Goal: Task Accomplishment & Management: Use online tool/utility

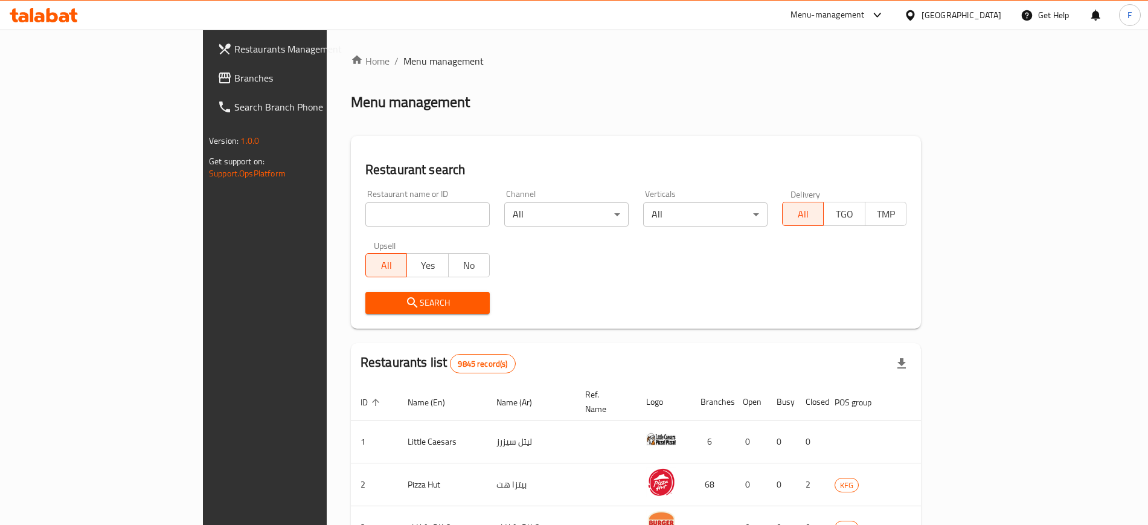
click at [365, 201] on div "Restaurant name or ID Restaurant name or ID" at bounding box center [427, 208] width 124 height 37
click at [365, 224] on input "search" at bounding box center [427, 214] width 124 height 24
paste input "Gaziantep Baklava"
type input "Gaziantep Baklava"
click button "Search" at bounding box center [427, 303] width 124 height 22
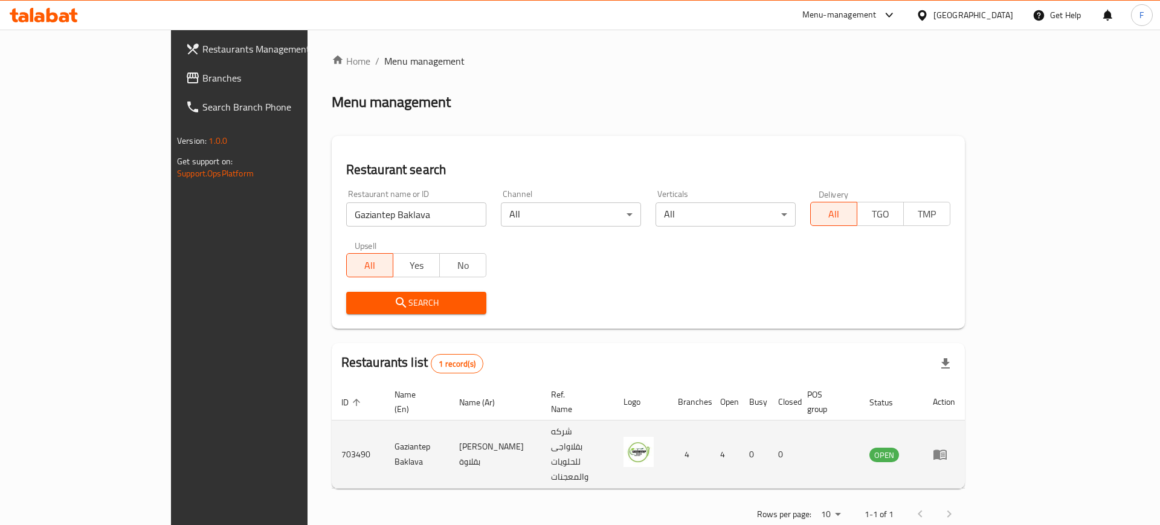
click at [965, 426] on td "enhanced table" at bounding box center [944, 454] width 42 height 68
click at [947, 447] on icon "enhanced table" at bounding box center [940, 454] width 14 height 14
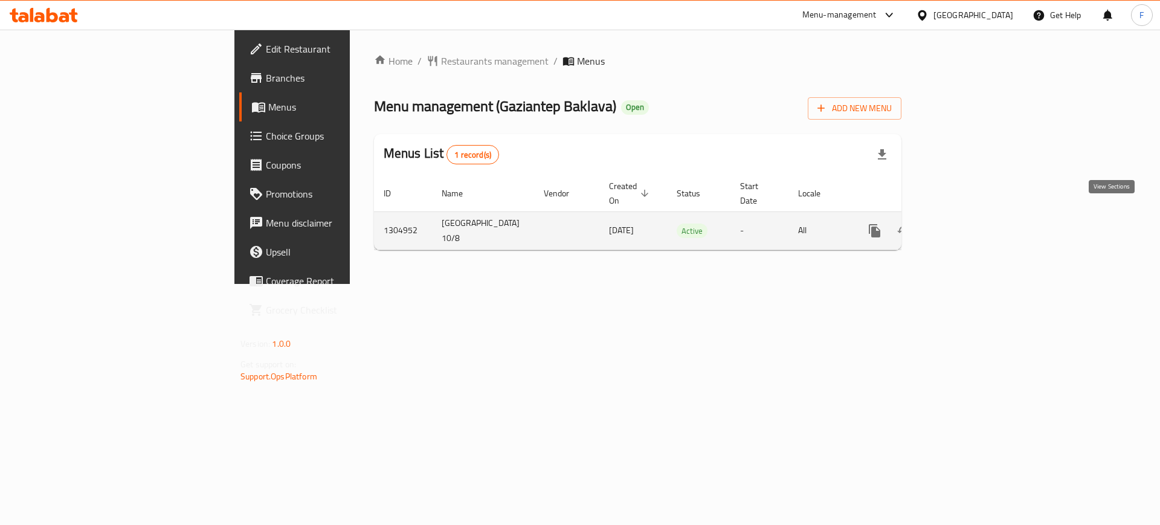
click at [976, 216] on link "enhanced table" at bounding box center [961, 230] width 29 height 29
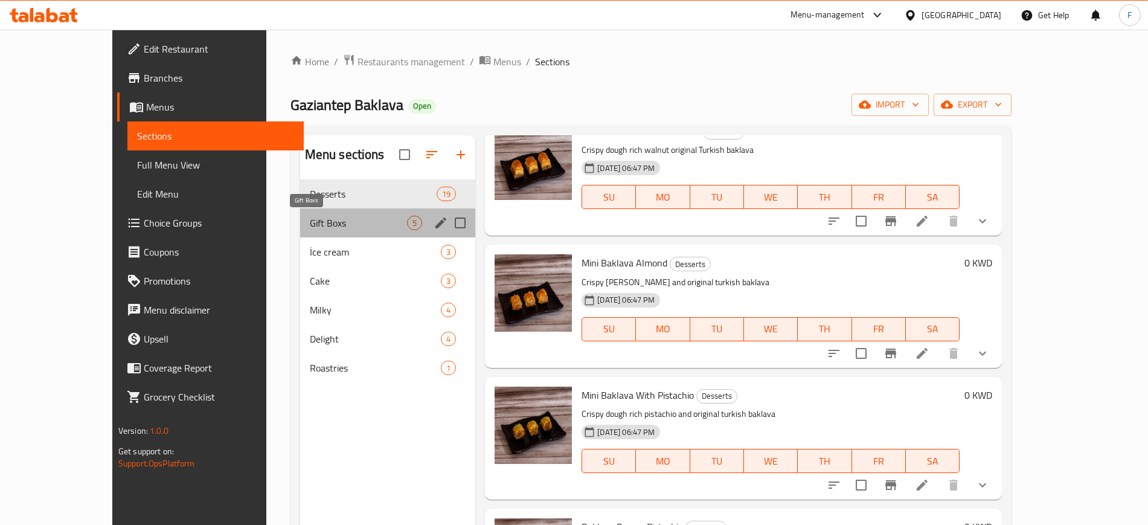
click at [310, 216] on span "Gift Boxs" at bounding box center [358, 223] width 97 height 14
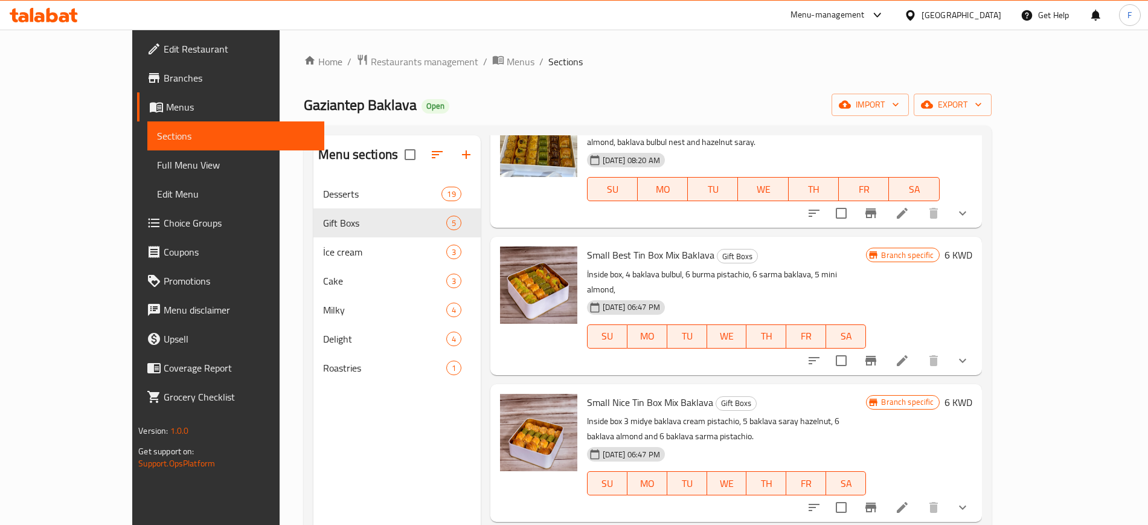
scroll to position [165, 0]
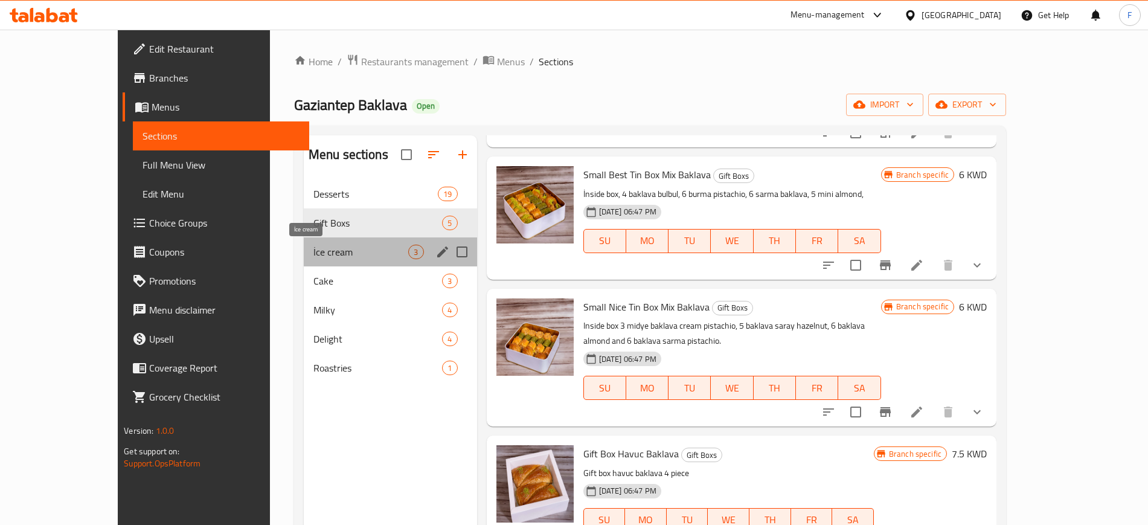
click at [318, 246] on span "İce cream" at bounding box center [360, 252] width 95 height 14
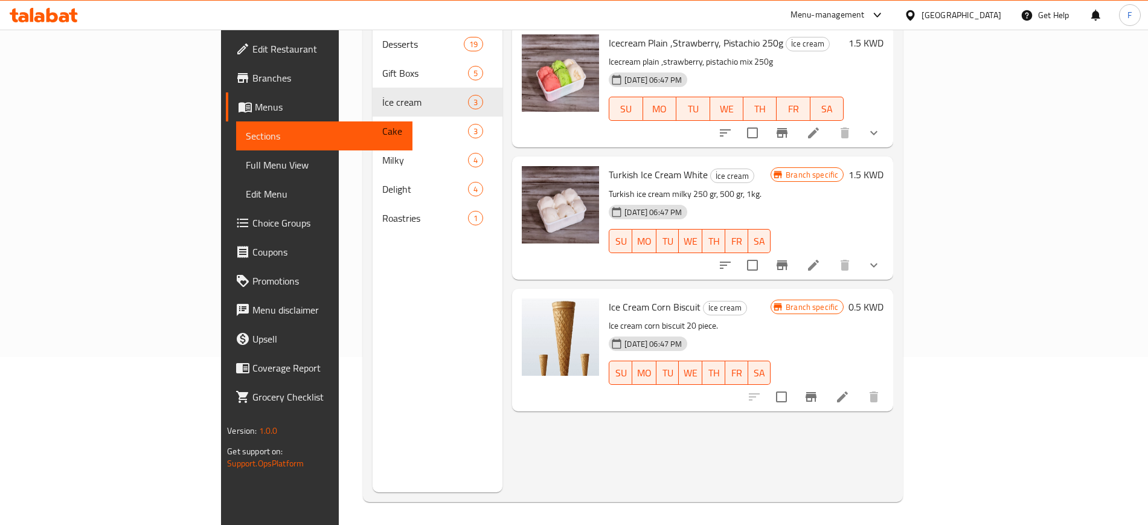
scroll to position [169, 0]
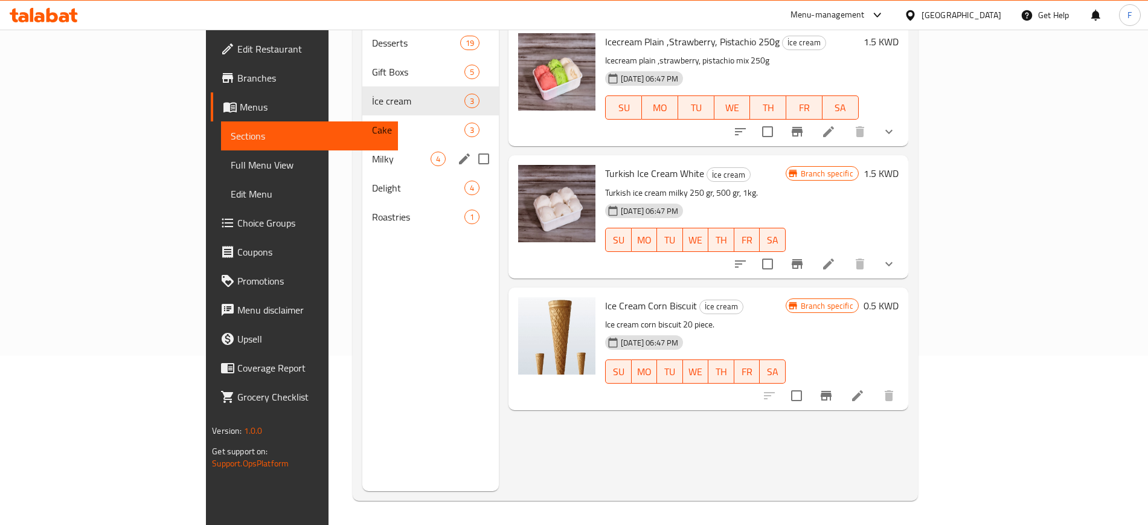
click at [362, 122] on div "Cake 3" at bounding box center [430, 129] width 137 height 29
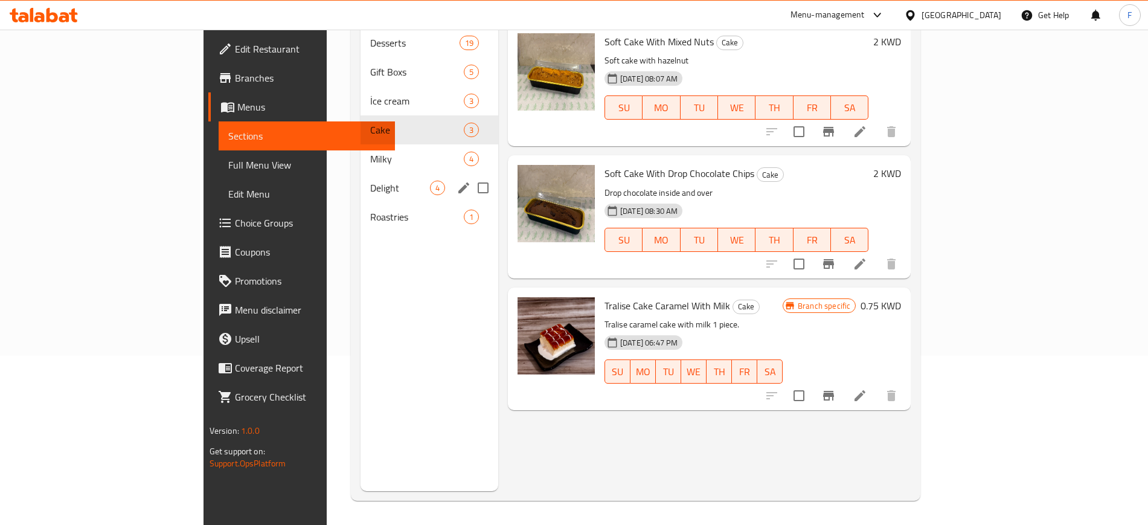
click at [361, 173] on div "Delight 4" at bounding box center [430, 187] width 138 height 29
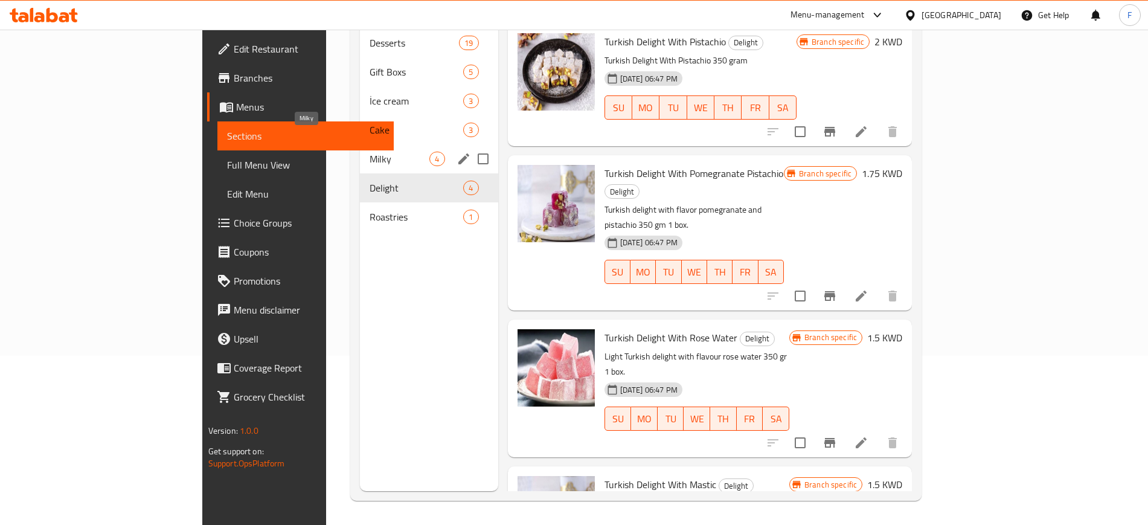
click at [370, 152] on span "Milky" at bounding box center [400, 159] width 60 height 14
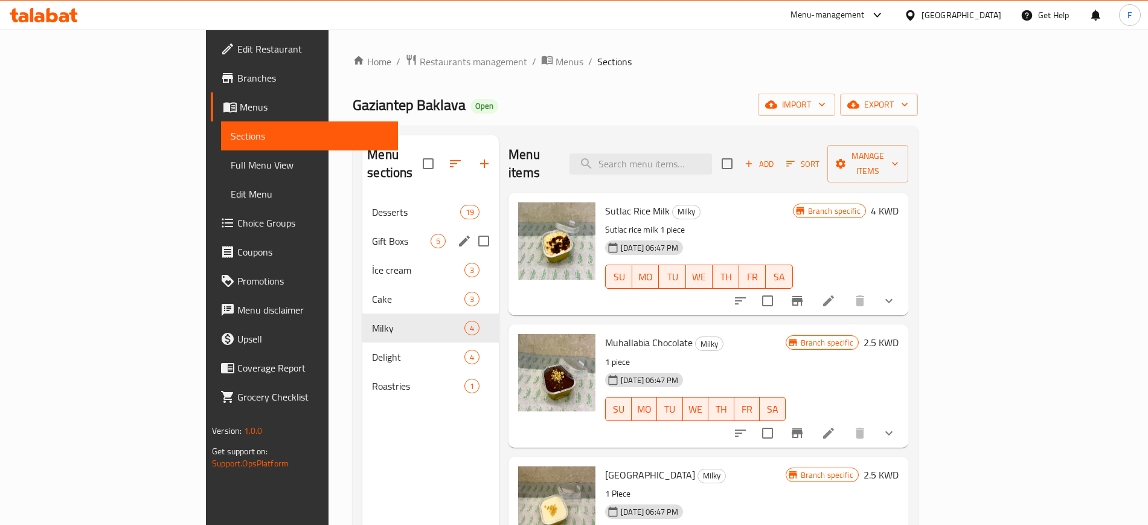
drag, startPoint x: 312, startPoint y: 233, endPoint x: 309, endPoint y: 227, distance: 6.8
click at [362, 232] on div "Gift Boxs 5" at bounding box center [430, 241] width 137 height 29
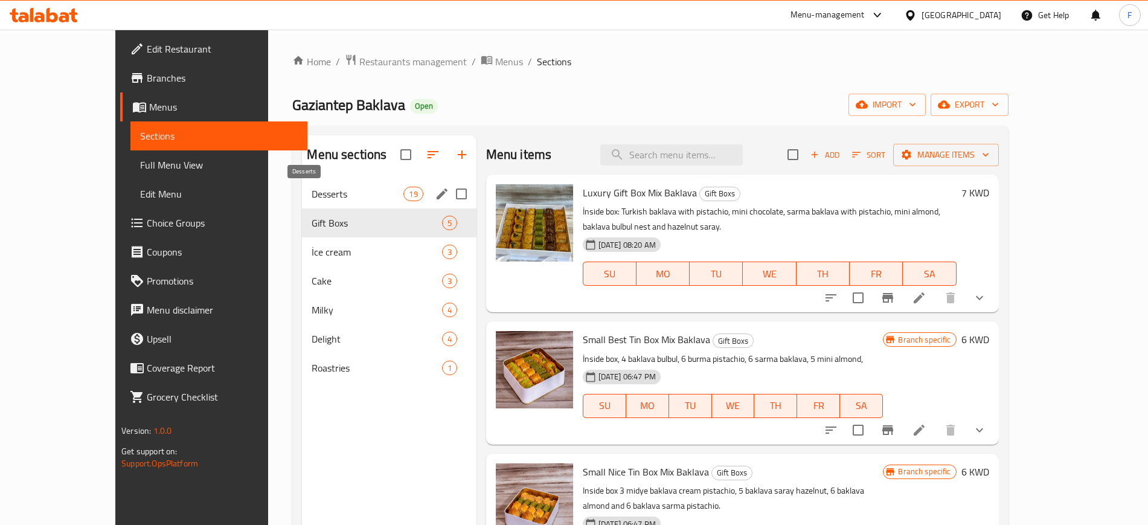
click at [312, 188] on span "Desserts" at bounding box center [358, 194] width 92 height 14
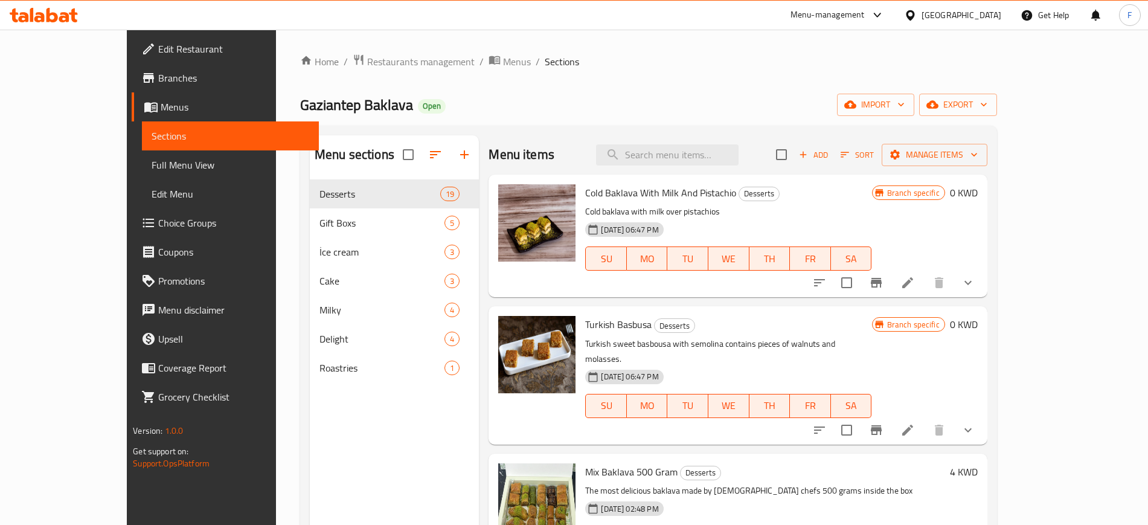
scroll to position [169, 0]
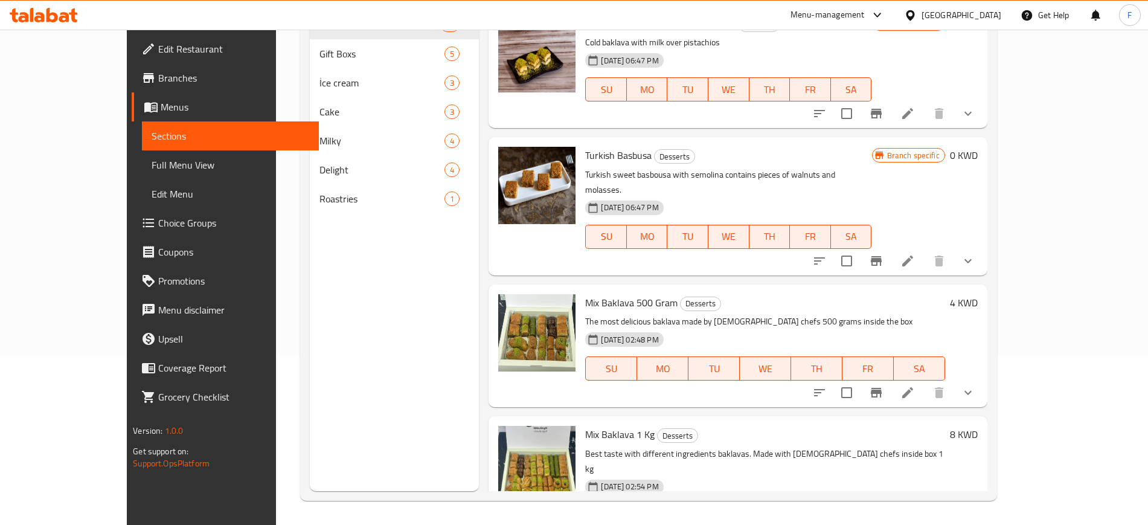
click at [321, 274] on div "Menu sections Desserts 19 Gift Boxs 5 İce cream 3 Cake 3 Milky 4 Delight 4 Roas…" at bounding box center [394, 228] width 169 height 525
click at [324, 205] on span "Roastries" at bounding box center [382, 198] width 125 height 14
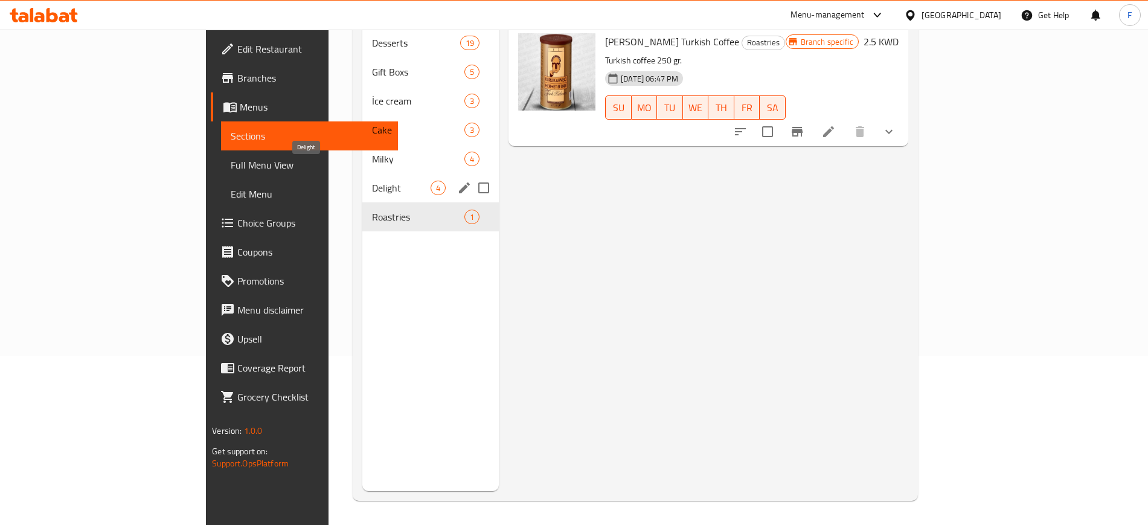
click at [372, 181] on span "Delight" at bounding box center [401, 188] width 59 height 14
